Goal: Task Accomplishment & Management: Manage account settings

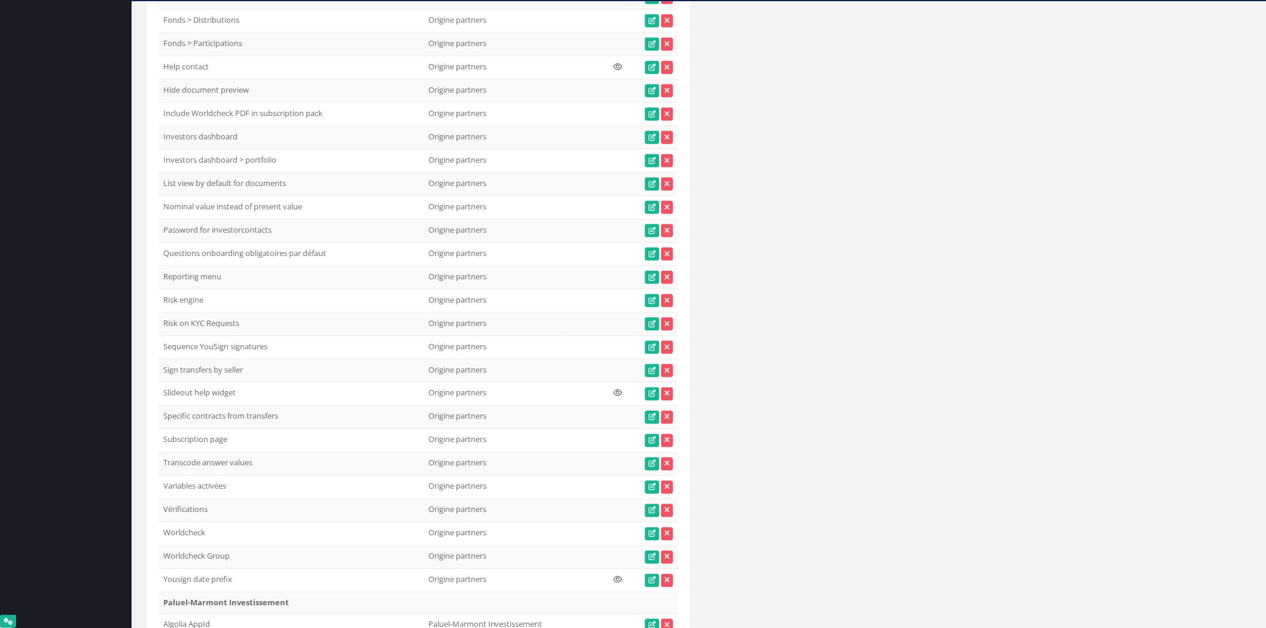
scroll to position [29530, 0]
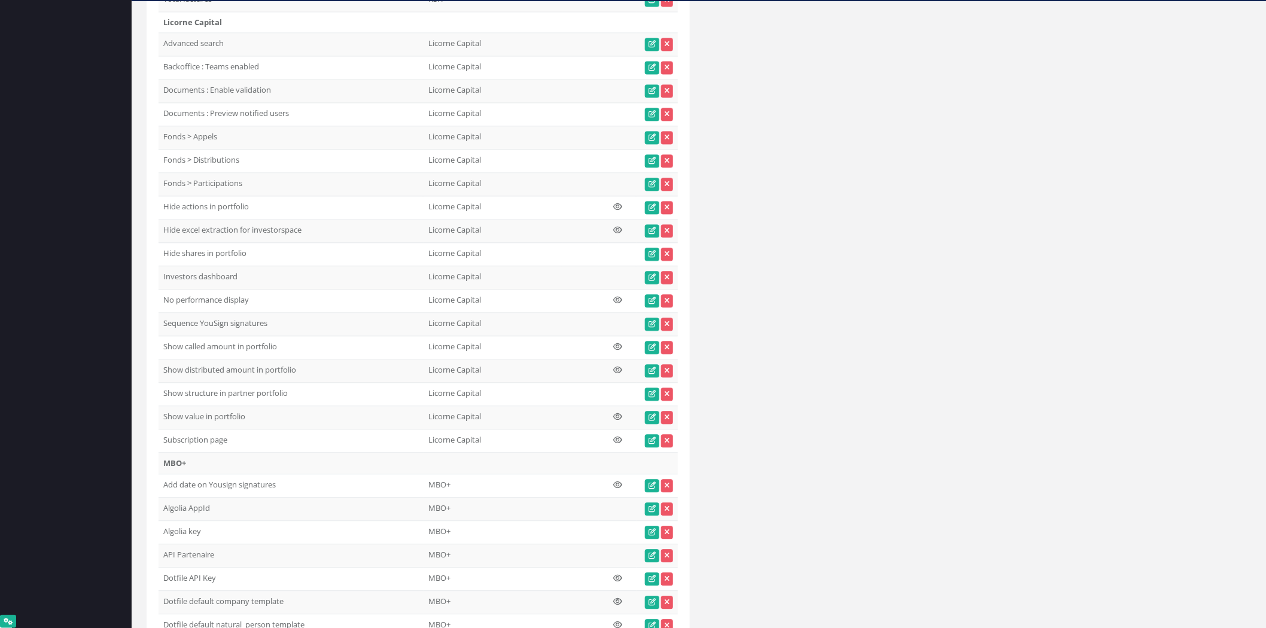
click at [198, 126] on td "Documents : Preview notified users 1" at bounding box center [291, 114] width 265 height 23
click at [205, 126] on td "Documents : Preview notified users 1" at bounding box center [291, 114] width 265 height 23
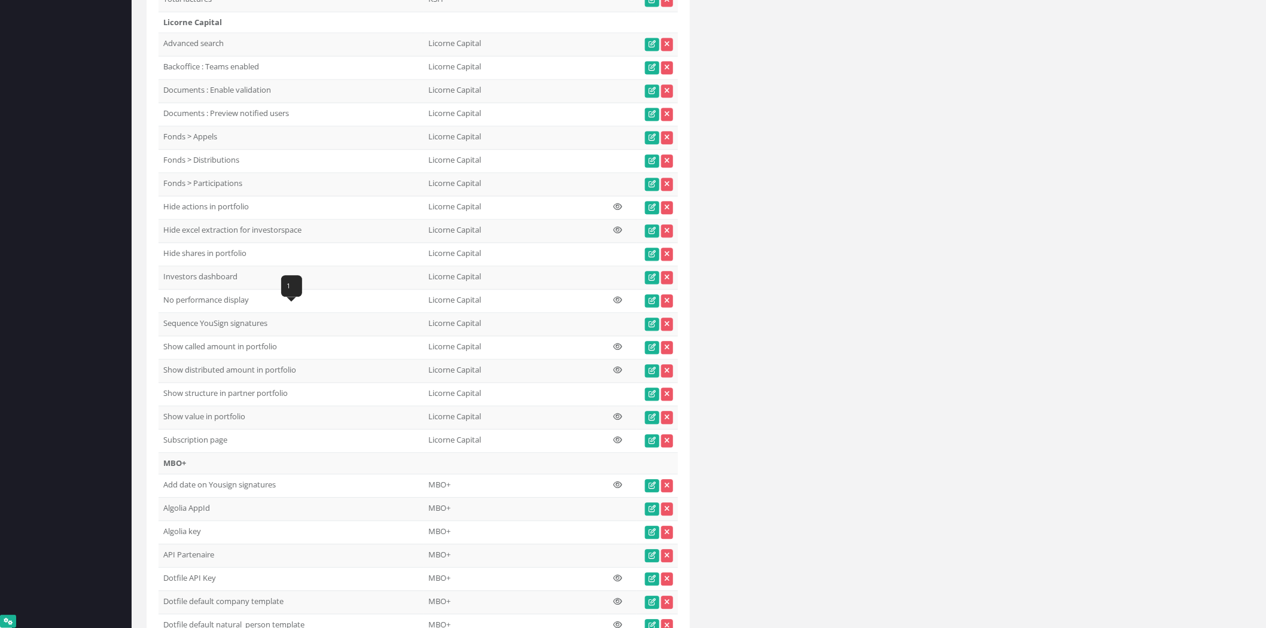
click at [205, 126] on td "Documents : Preview notified users" at bounding box center [291, 114] width 265 height 23
copy tr "Documents : Preview notified users"
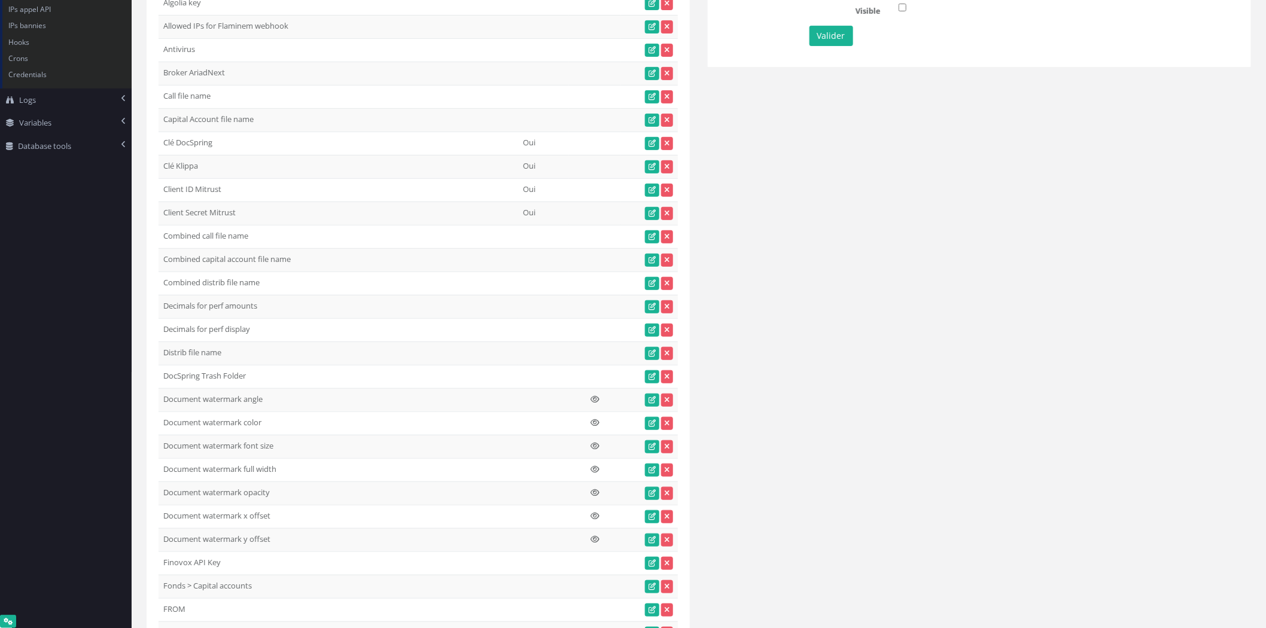
scroll to position [0, 0]
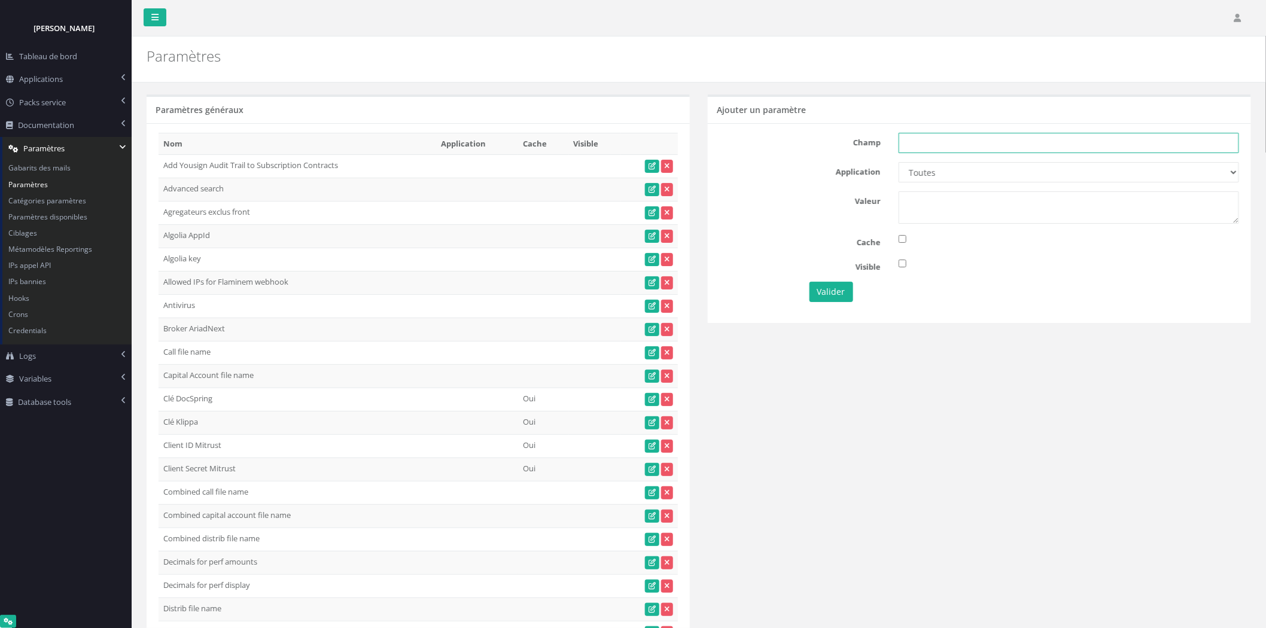
click at [918, 146] on input "text" at bounding box center [1068, 143] width 340 height 20
paste input "Documents : Preview notified users"
type input "Documents : Preview notified users"
click at [975, 169] on select "Toutes Aloe Private Equity Alpin Capital API Access to My DB API demo Astorg As…" at bounding box center [1068, 172] width 340 height 20
select select "21"
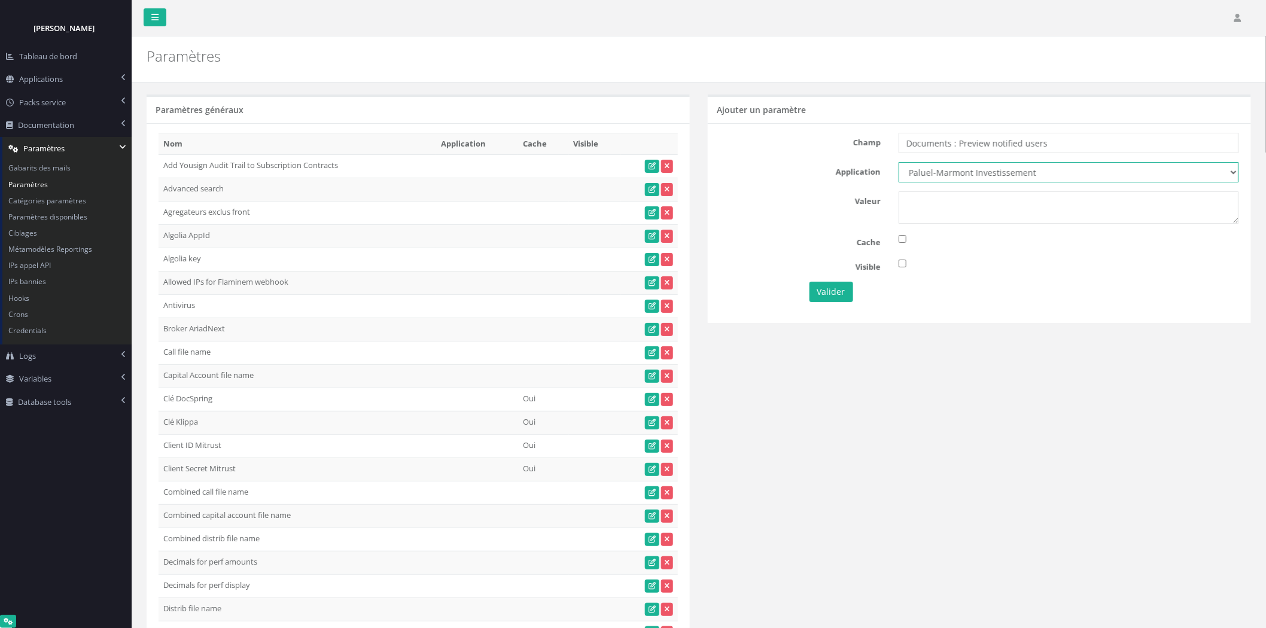
click at [898, 162] on select "Toutes Aloe Private Equity Alpin Capital API Access to My DB API demo Astorg As…" at bounding box center [1068, 172] width 340 height 20
click at [969, 159] on div "Champ Documents : Preview notified users Application Toutes Aloe Private Equity…" at bounding box center [979, 222] width 543 height 199
click at [969, 165] on select "Toutes Aloe Private Equity Alpin Capital API Access to My DB API demo Astorg As…" at bounding box center [1068, 172] width 340 height 20
click at [960, 195] on textarea at bounding box center [1068, 207] width 340 height 32
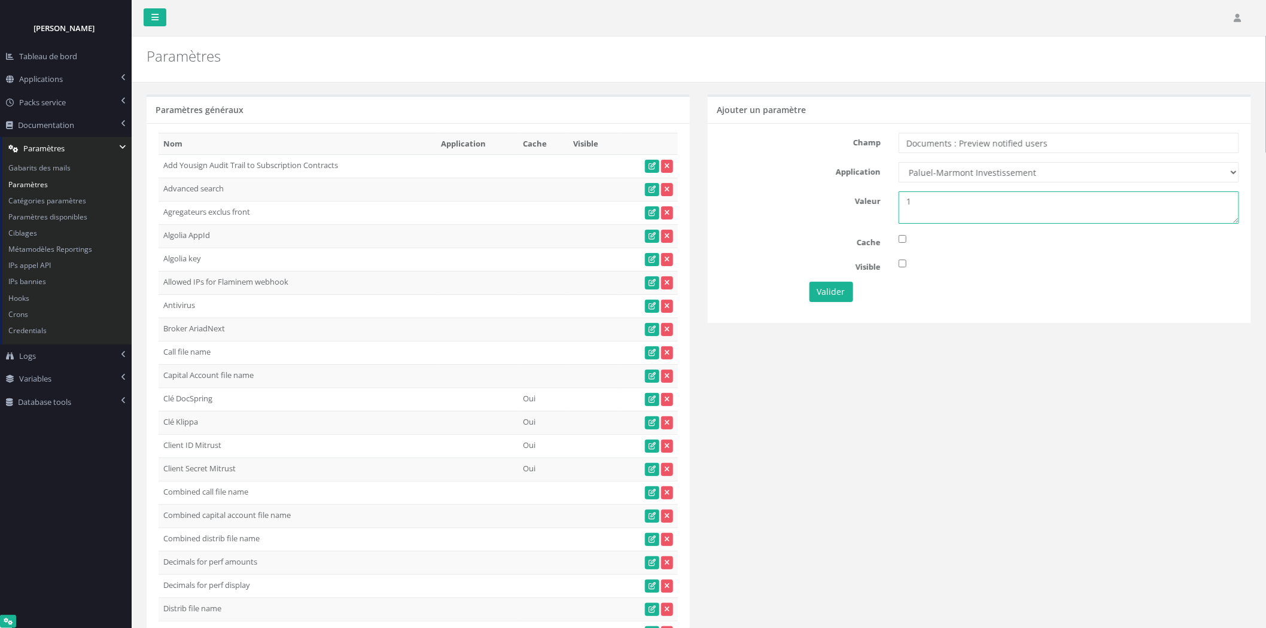
type textarea "1"
drag, startPoint x: 1077, startPoint y: 132, endPoint x: 1089, endPoint y: 130, distance: 12.7
click at [1089, 130] on div "Champ Documents : Preview notified users Application Toutes Aloe Private Equity…" at bounding box center [979, 222] width 543 height 199
drag, startPoint x: 1091, startPoint y: 157, endPoint x: 1132, endPoint y: 144, distance: 43.5
click at [1132, 144] on div "Champ Documents : Preview notified users Application Toutes Aloe Private Equity…" at bounding box center [979, 222] width 543 height 199
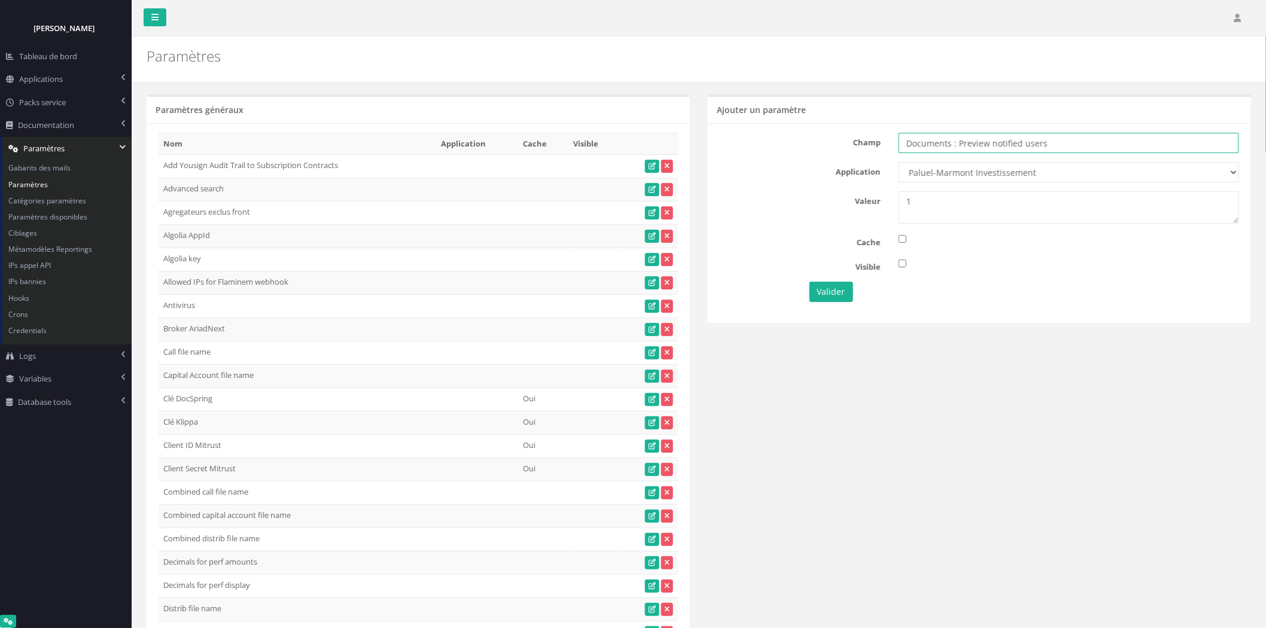
drag, startPoint x: 1181, startPoint y: 141, endPoint x: 568, endPoint y: 148, distance: 612.5
click at [842, 290] on button "Valider" at bounding box center [831, 292] width 44 height 20
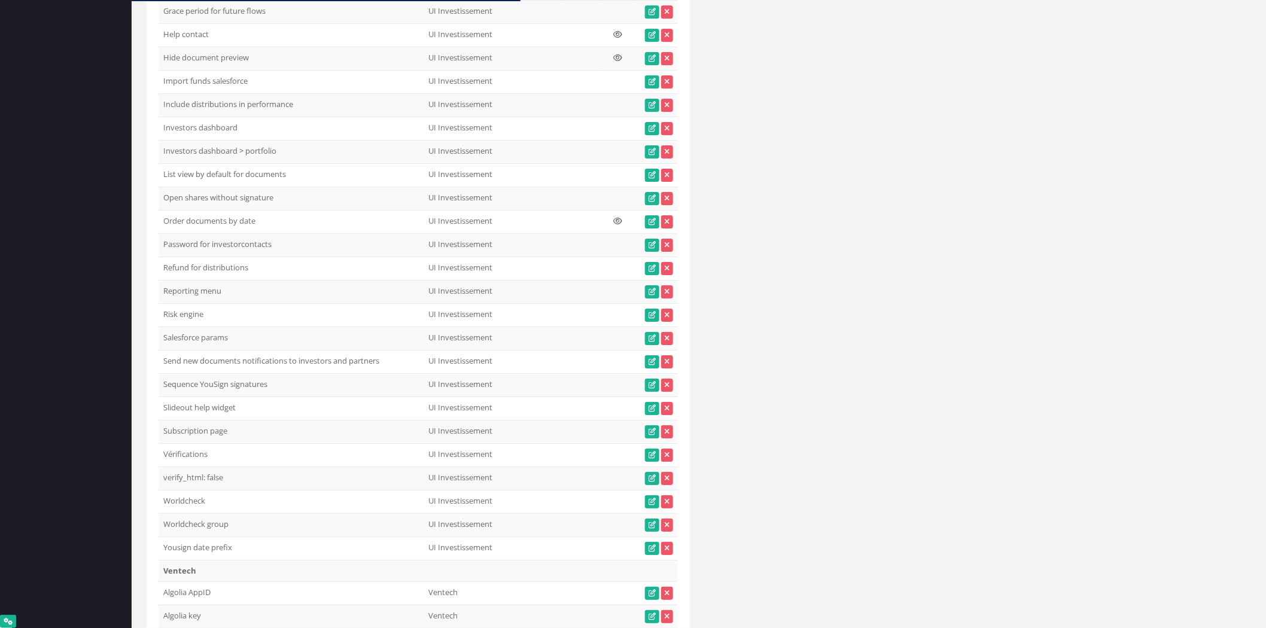
scroll to position [37461, 0]
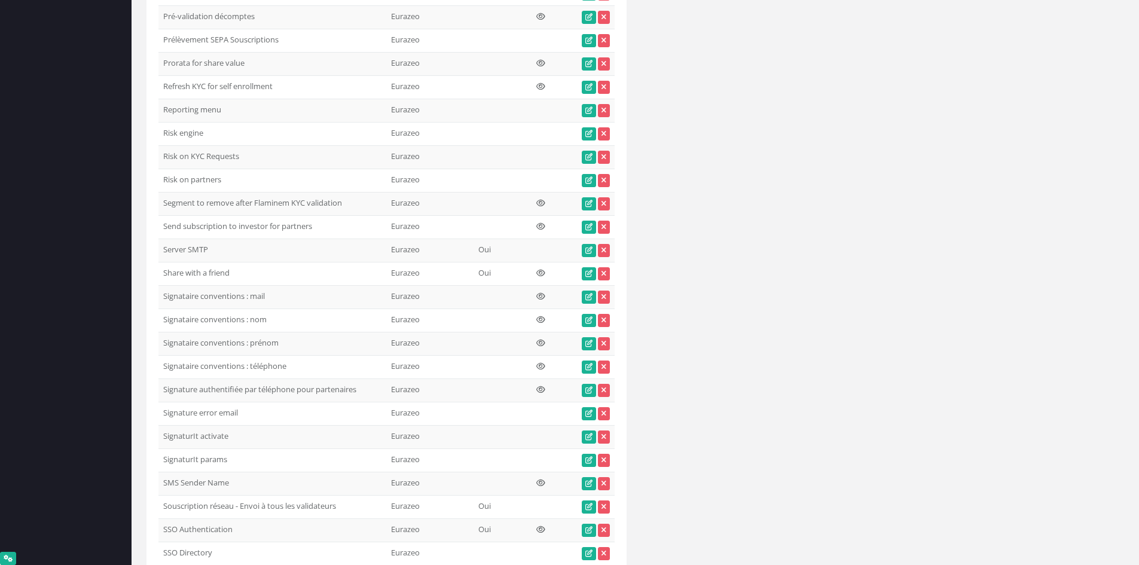
scroll to position [5033, 0]
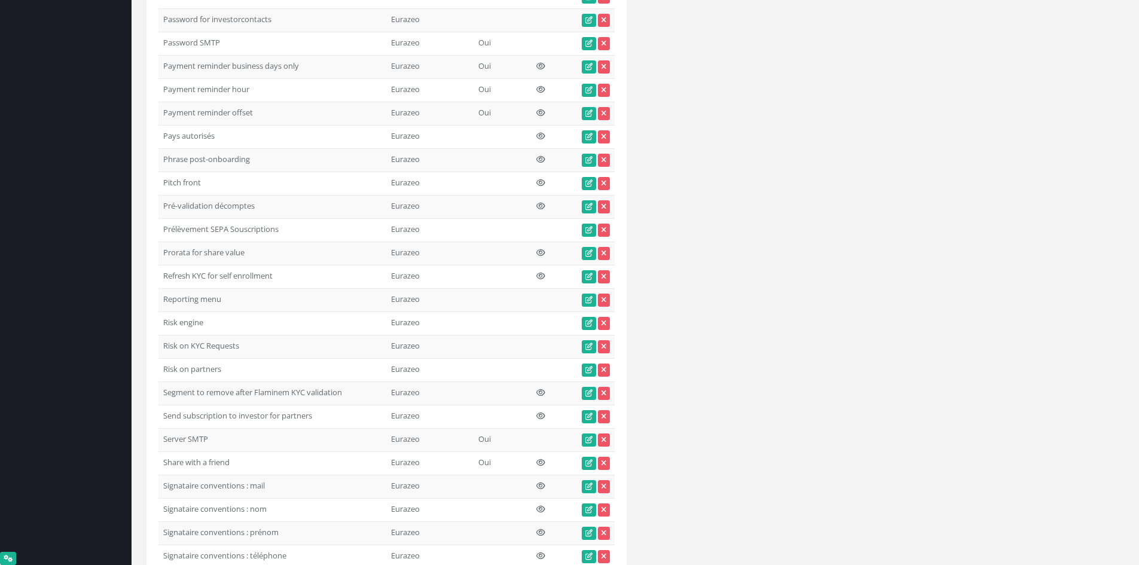
drag, startPoint x: 1116, startPoint y: 331, endPoint x: 1078, endPoint y: 328, distance: 37.8
